Goal: Navigation & Orientation: Find specific page/section

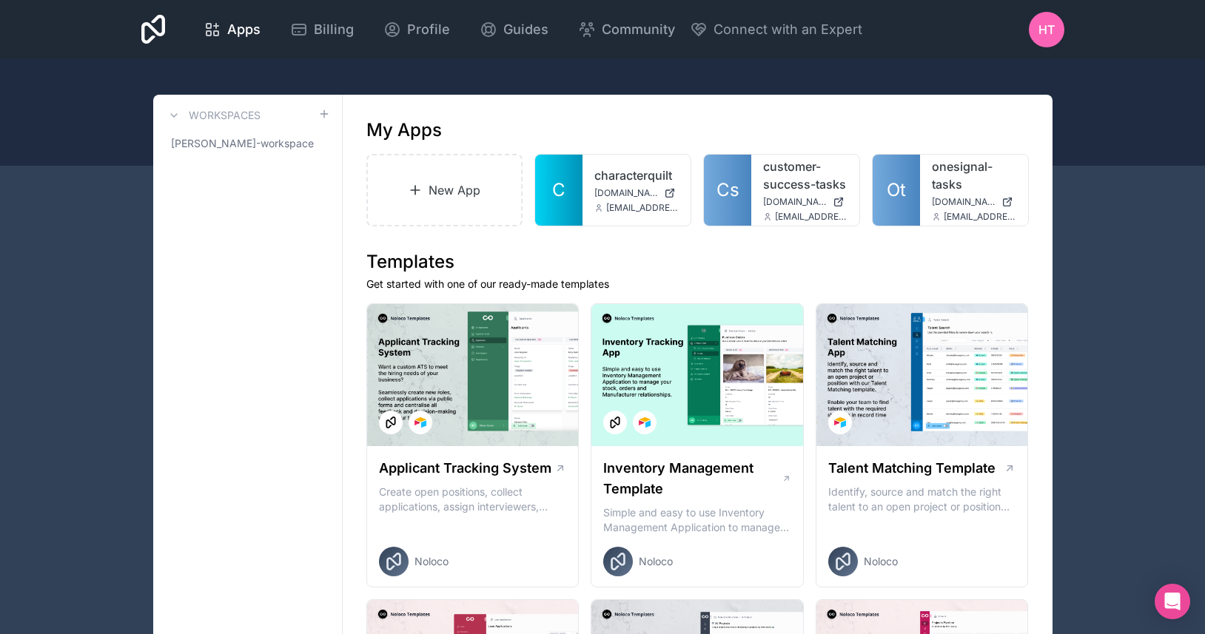
click at [775, 191] on link "customer-success-tasks" at bounding box center [805, 176] width 84 height 36
click at [752, 200] on div "customer-success-tasks [DOMAIN_NAME] [EMAIL_ADDRESS][DOMAIN_NAME]" at bounding box center [805, 190] width 108 height 71
click at [773, 189] on link "customer-success-tasks" at bounding box center [805, 176] width 84 height 36
